Goal: Find specific page/section

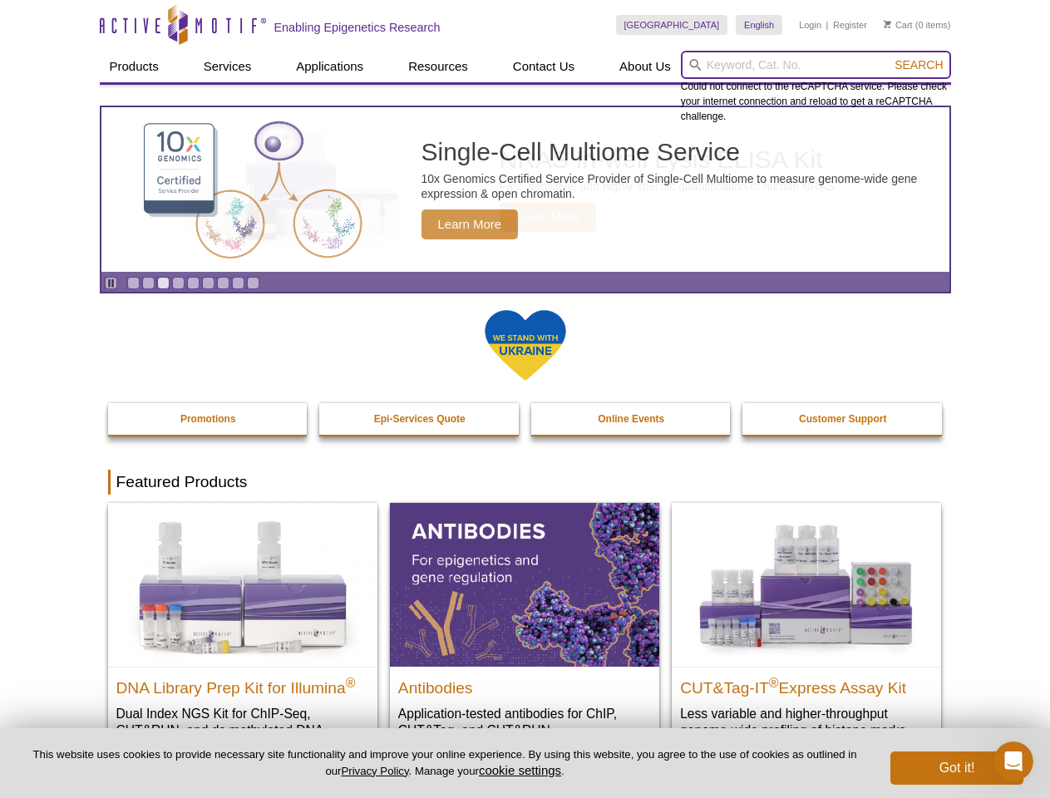
click at [816, 65] on input "search" at bounding box center [816, 65] width 270 height 28
click at [919, 65] on span "Search" at bounding box center [919, 64] width 48 height 13
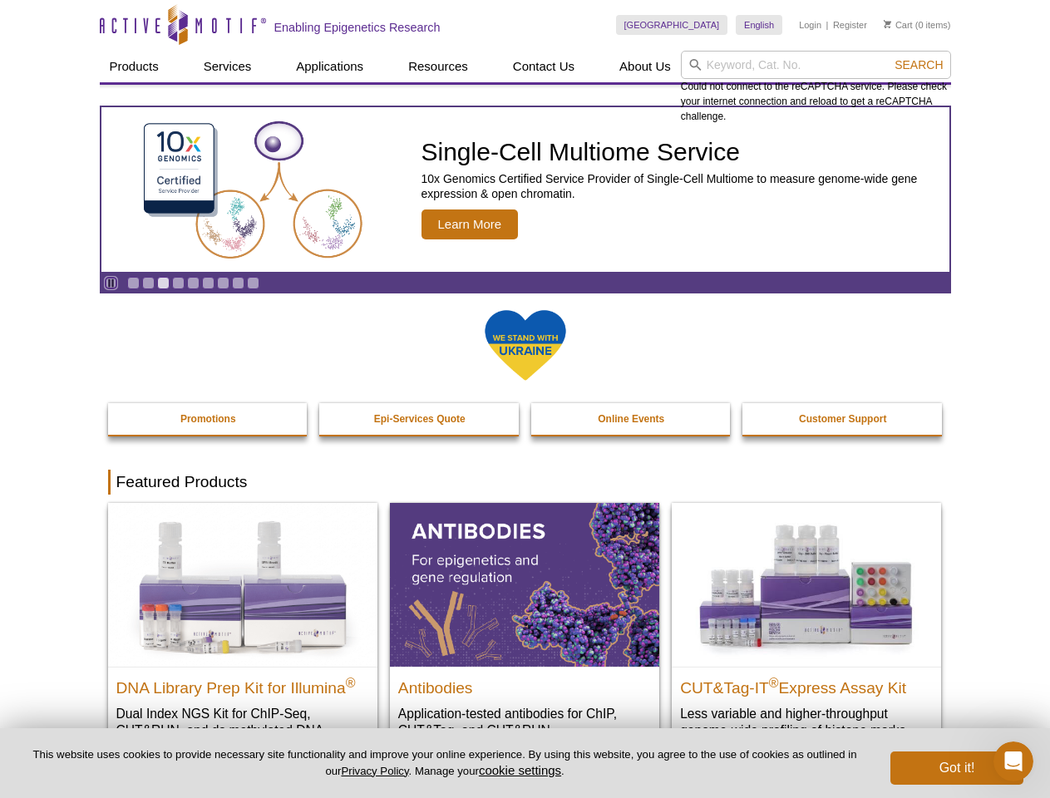
click at [111, 283] on icon "Pause" at bounding box center [111, 283] width 11 height 11
click at [133, 283] on link "Go to slide 1" at bounding box center [133, 283] width 12 height 12
click at [148, 283] on link "Go to slide 2" at bounding box center [148, 283] width 12 height 12
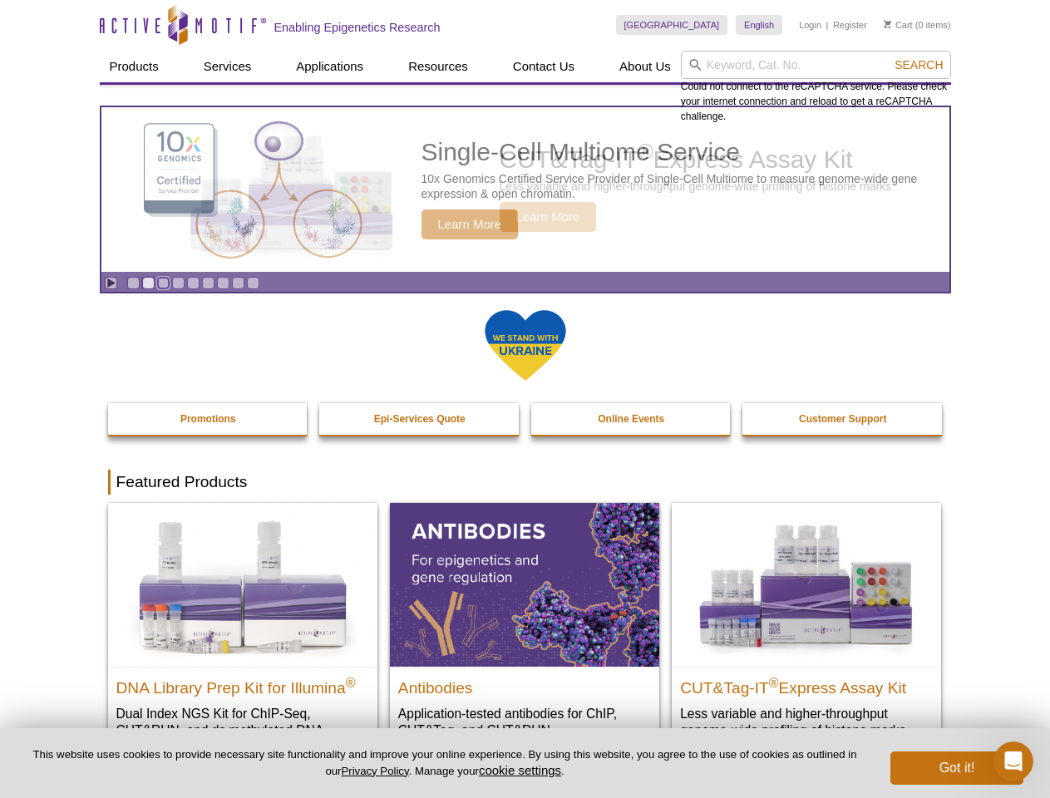
click at [163, 283] on link "Go to slide 3" at bounding box center [163, 283] width 12 height 12
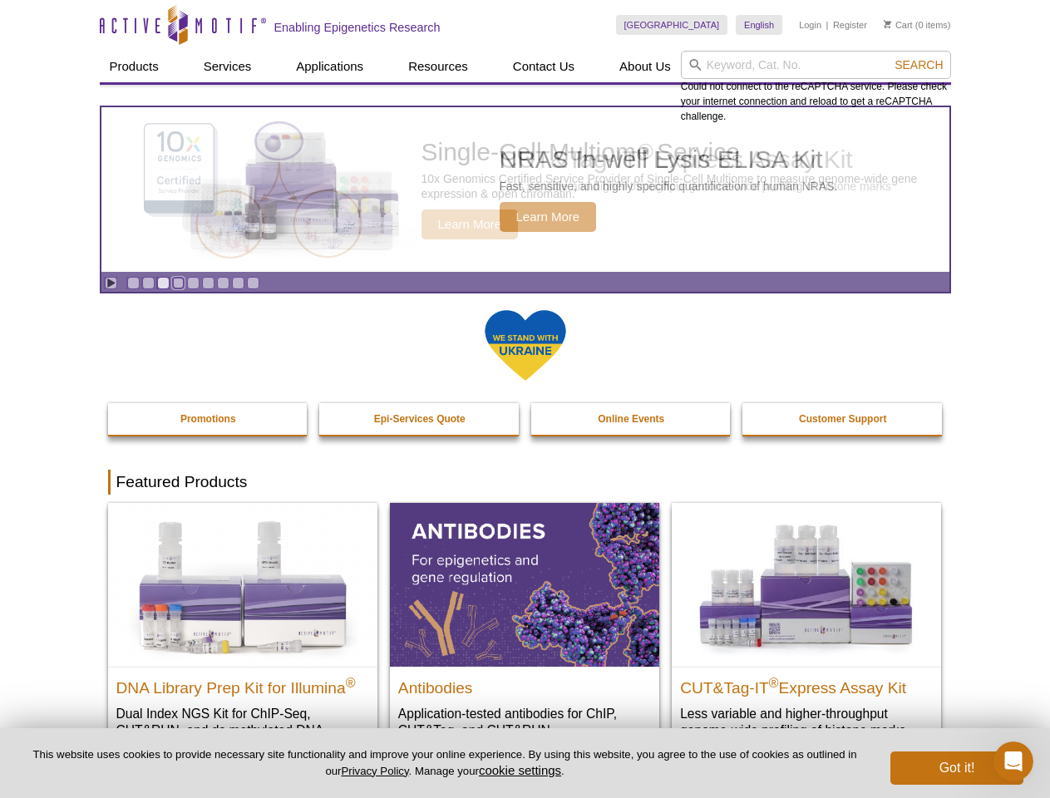
click at [178, 283] on link "Go to slide 4" at bounding box center [178, 283] width 12 height 12
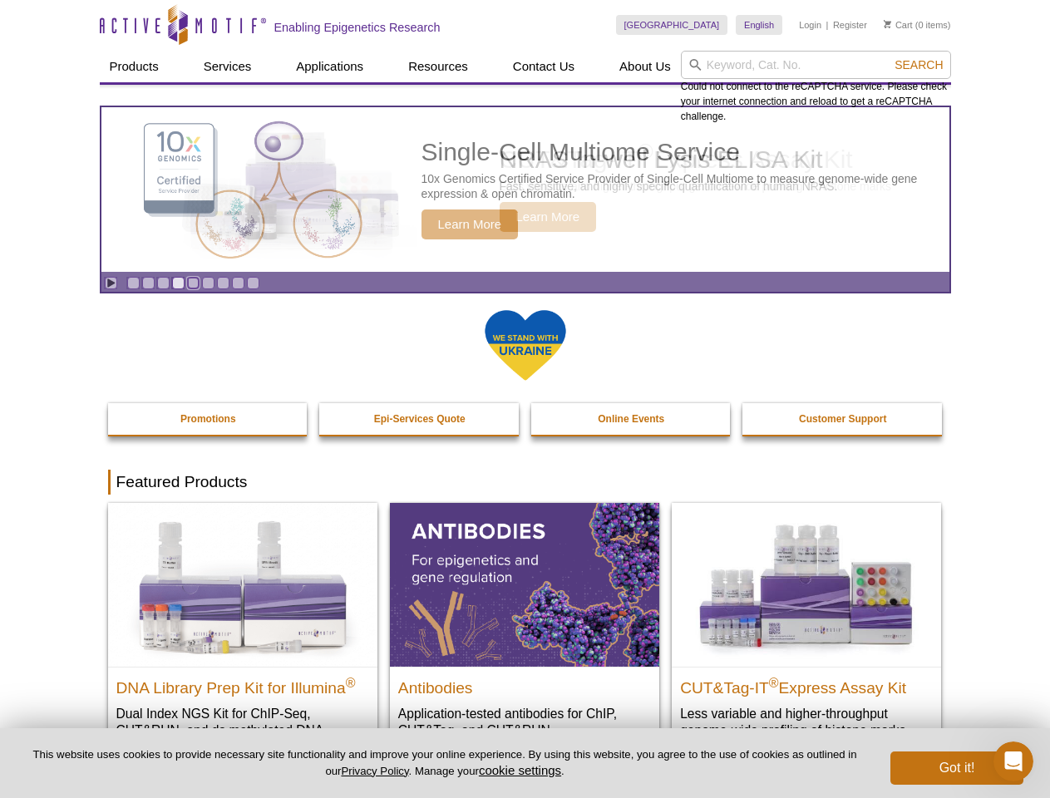
click at [193, 283] on link "Go to slide 5" at bounding box center [193, 283] width 12 height 12
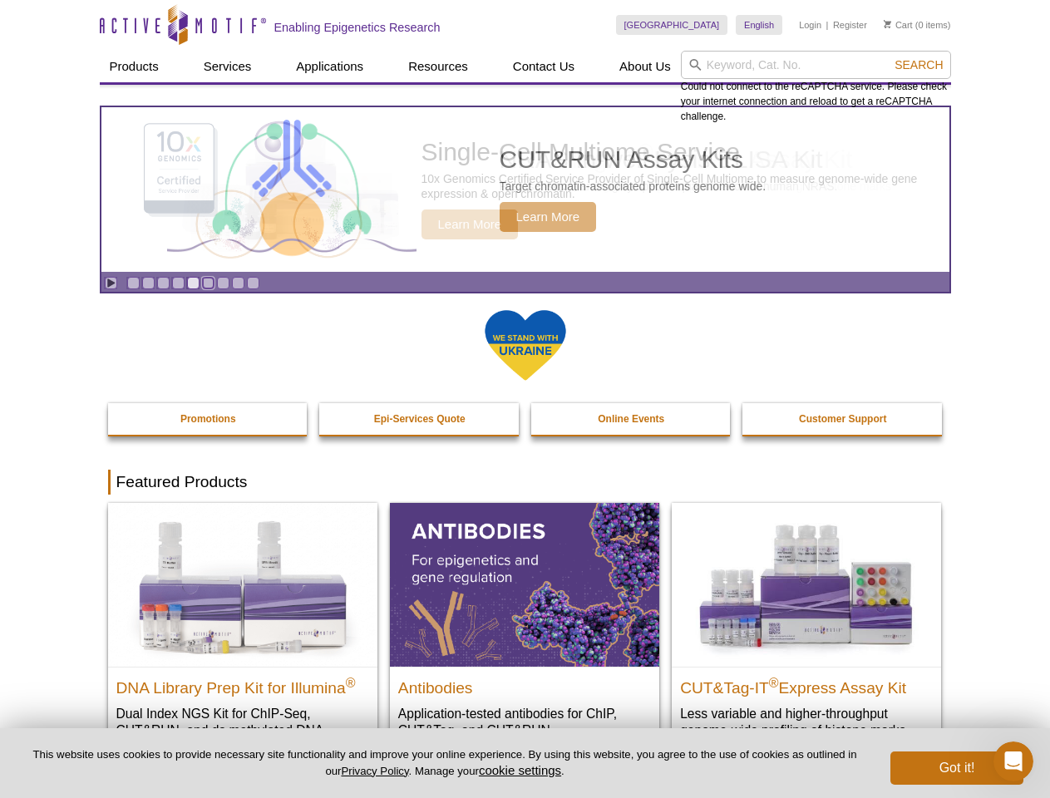
click at [208, 283] on link "Go to slide 6" at bounding box center [208, 283] width 12 height 12
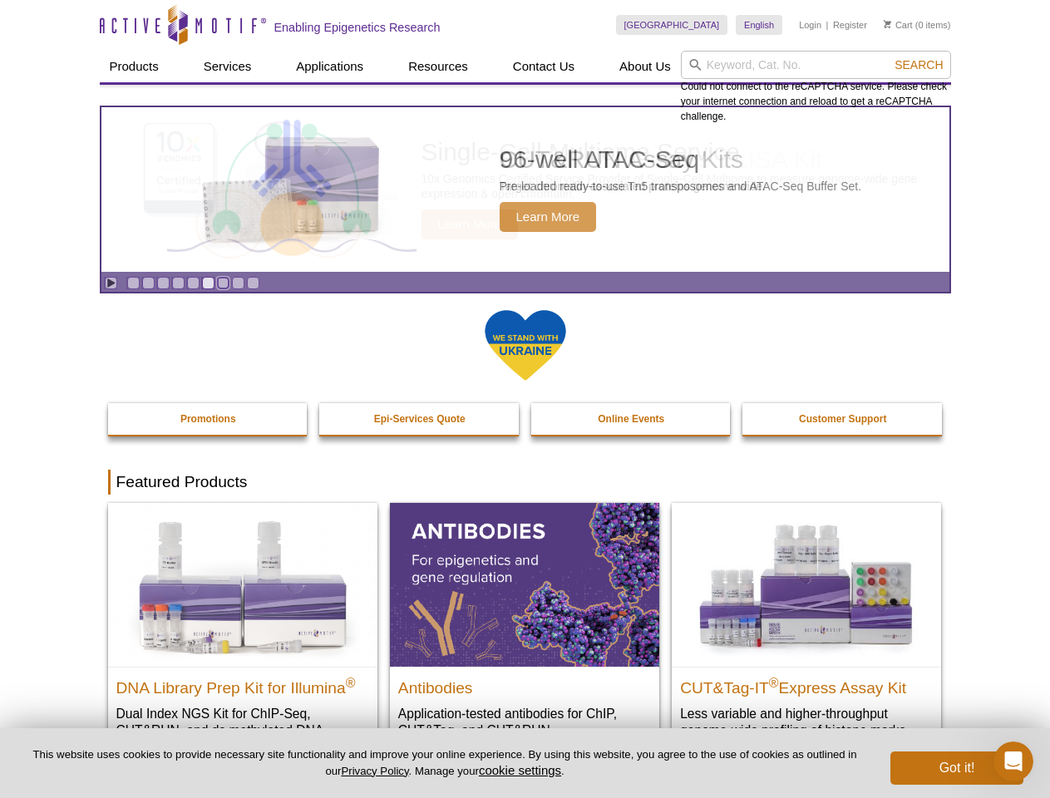
click at [223, 283] on link "Go to slide 7" at bounding box center [223, 283] width 12 height 12
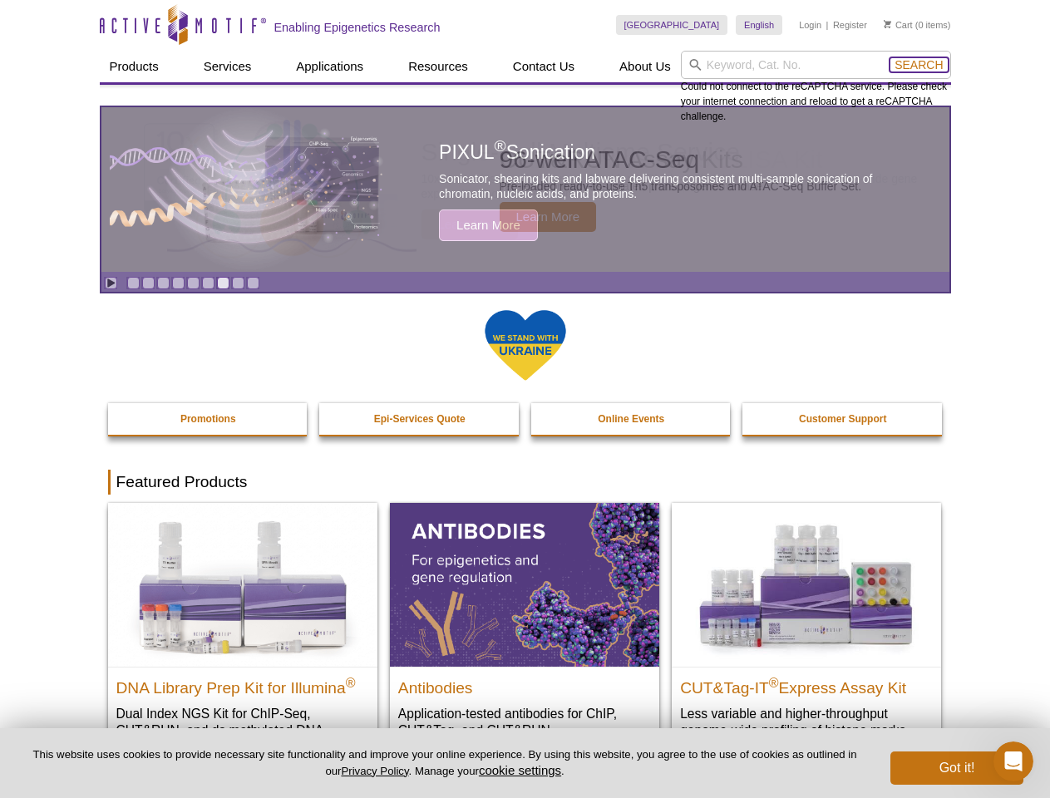
click at [919, 65] on span "Search" at bounding box center [919, 64] width 48 height 13
